Goal: Find specific page/section: Find specific page/section

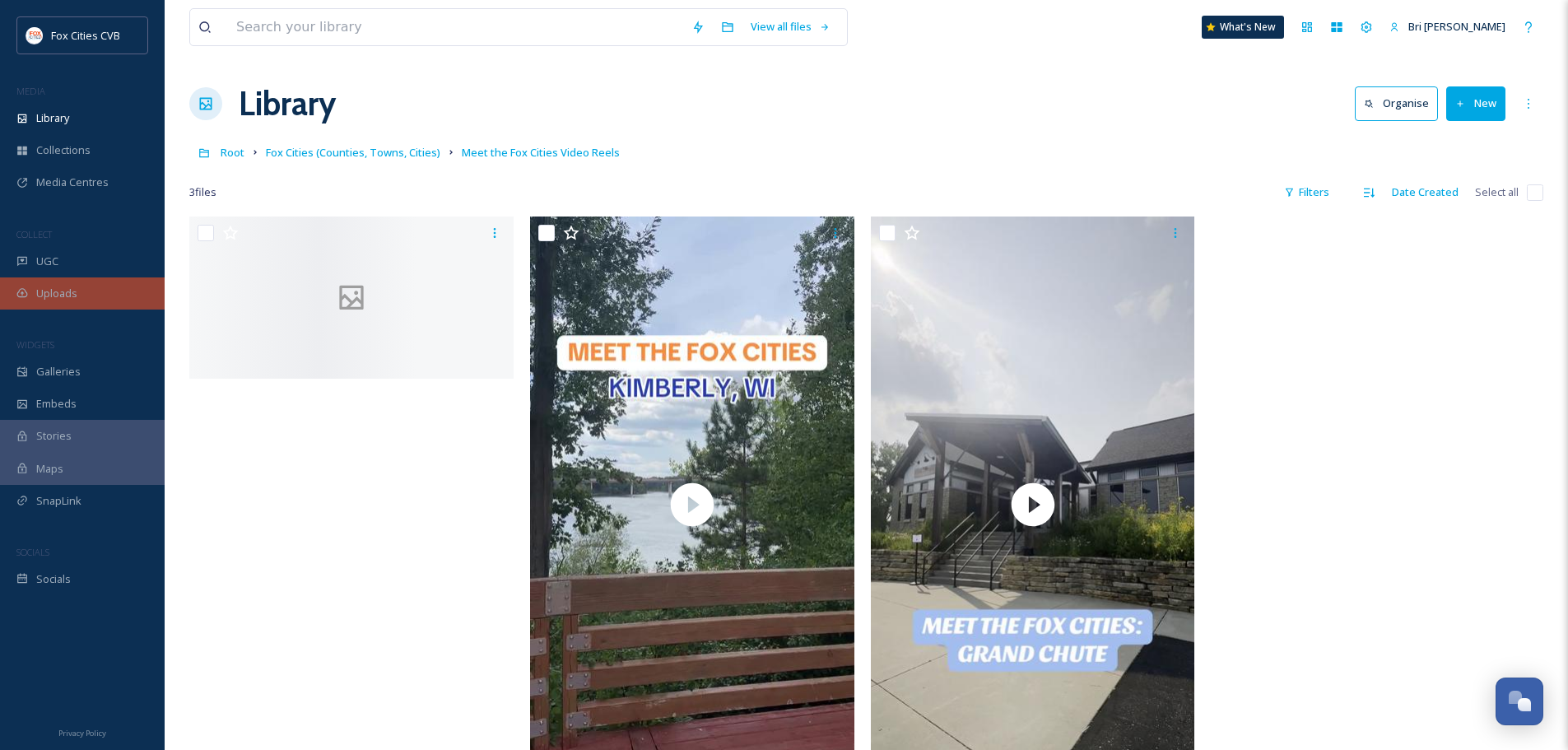
click at [72, 290] on span "Uploads" at bounding box center [56, 294] width 41 height 15
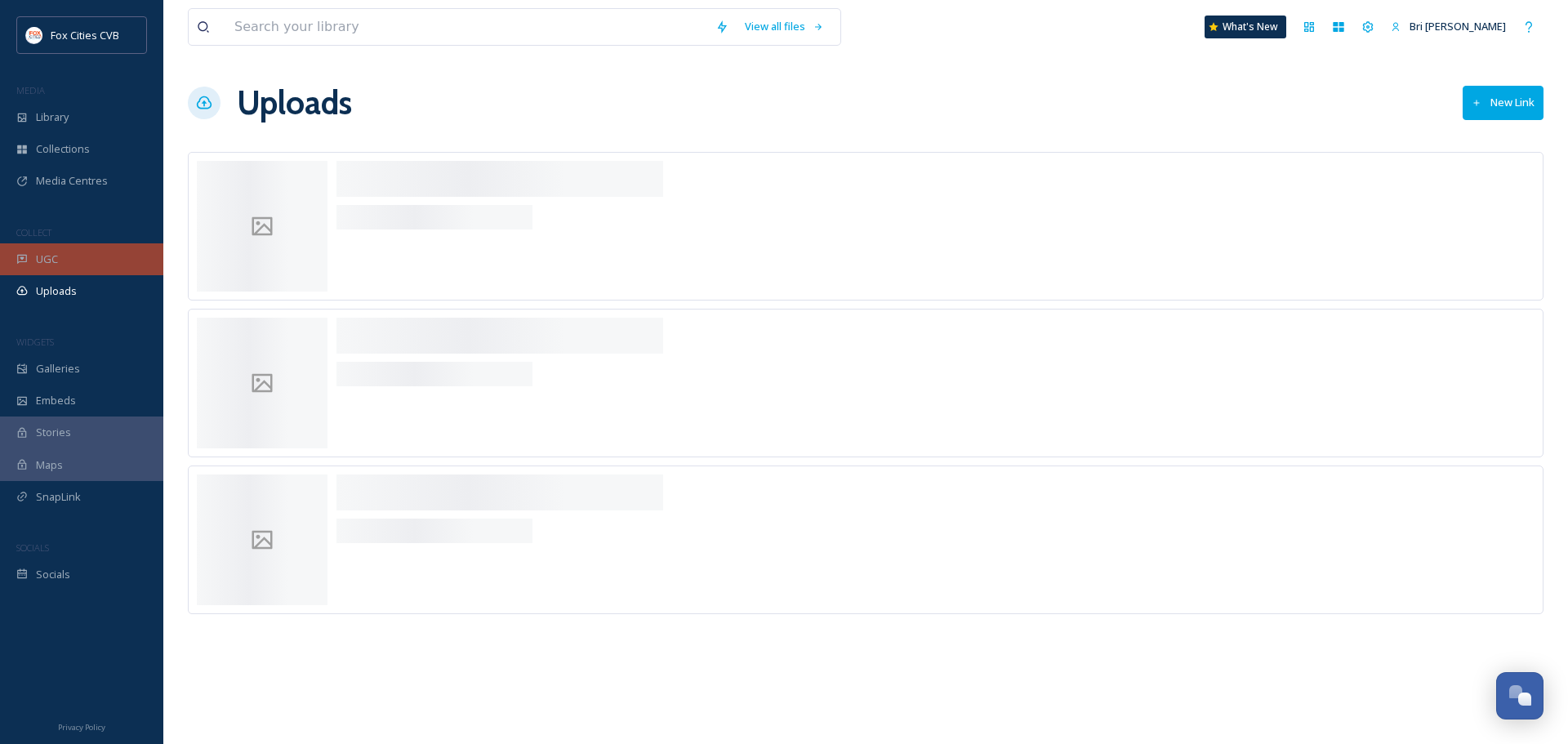
click at [79, 262] on div "UGC" at bounding box center [82, 259] width 163 height 31
